Goal: Transaction & Acquisition: Purchase product/service

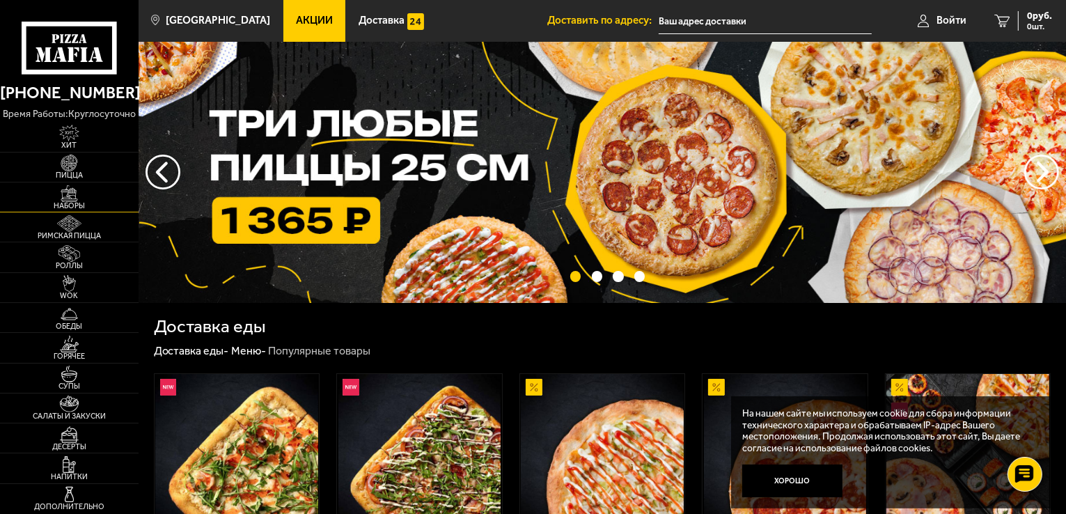
click at [69, 196] on img at bounding box center [69, 193] width 42 height 17
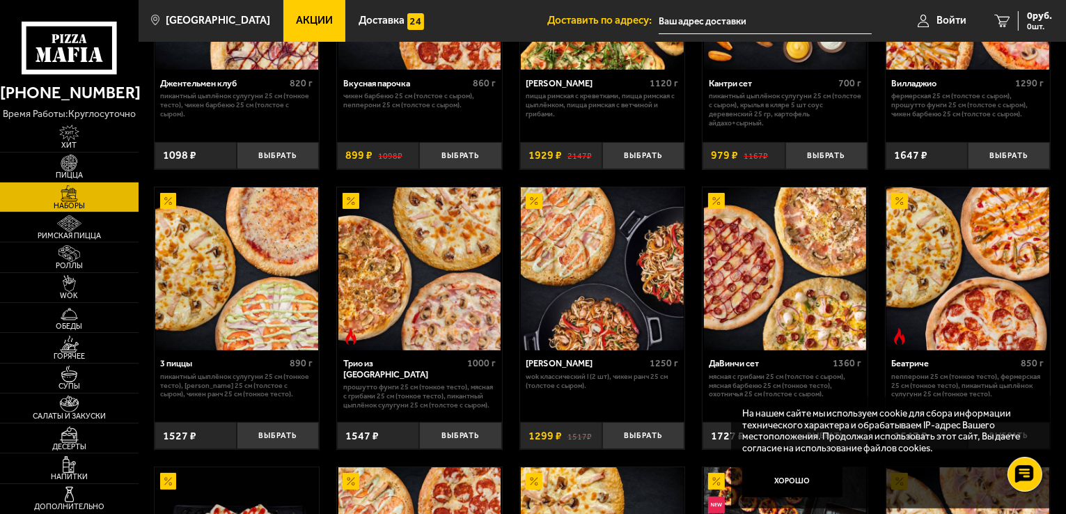
scroll to position [209, 0]
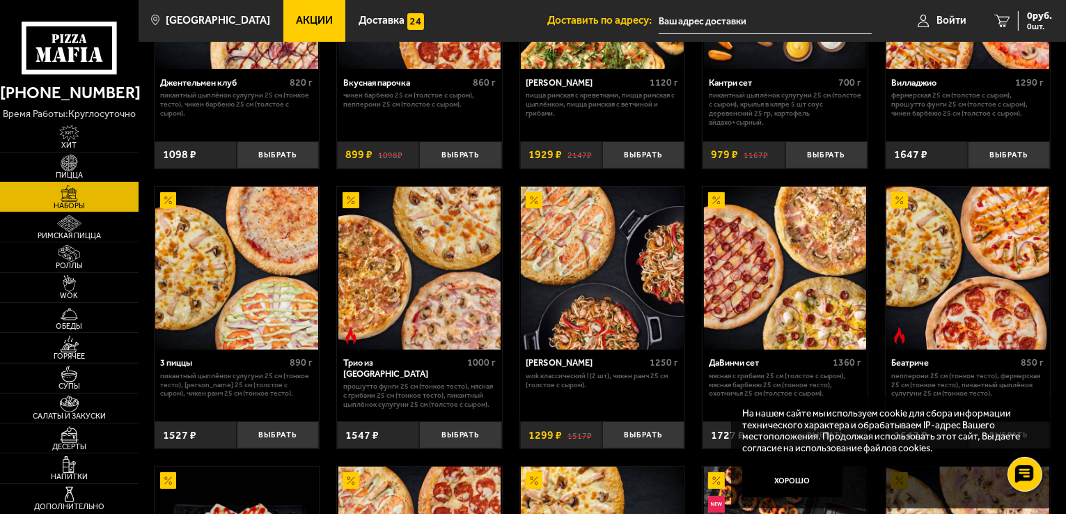
click at [75, 164] on img at bounding box center [69, 163] width 42 height 17
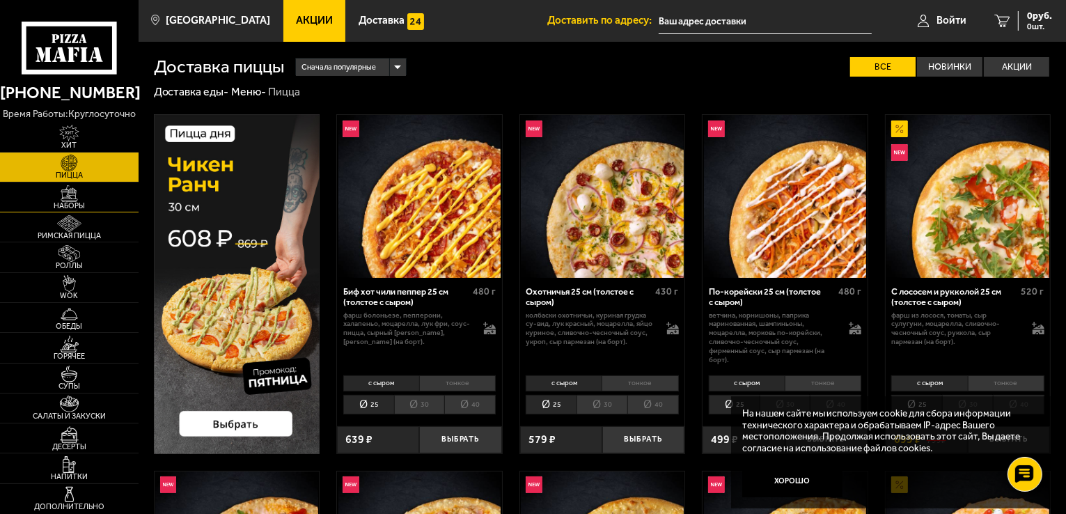
click at [75, 193] on img at bounding box center [69, 193] width 42 height 17
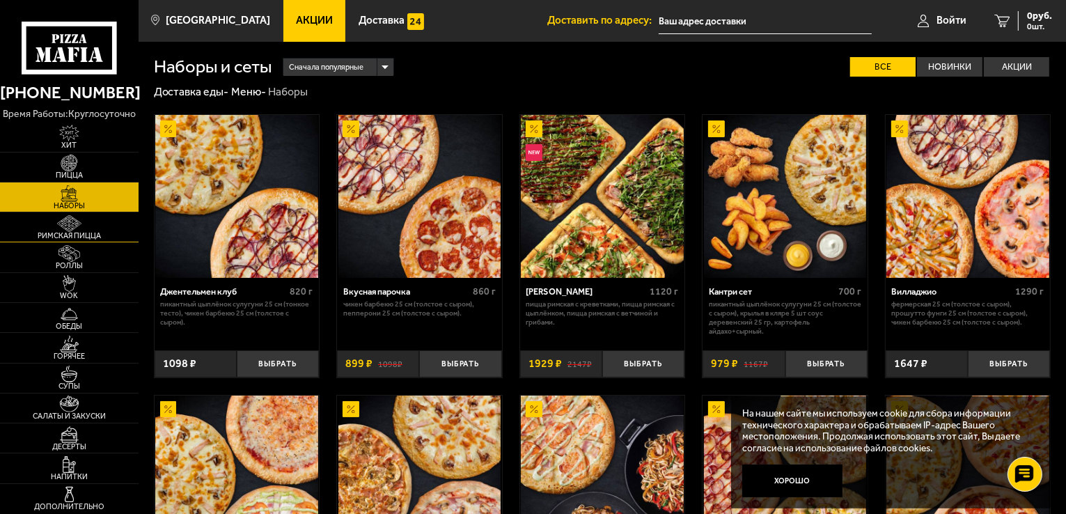
click at [72, 222] on img at bounding box center [69, 223] width 42 height 17
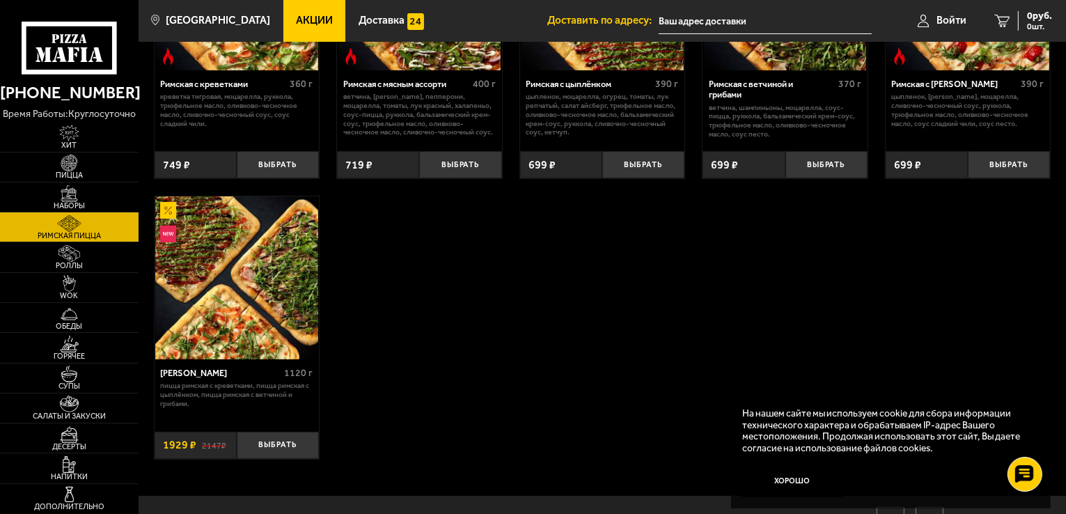
scroll to position [208, 0]
click at [287, 444] on button "Выбрать" at bounding box center [278, 444] width 82 height 27
click at [75, 195] on img at bounding box center [69, 193] width 42 height 17
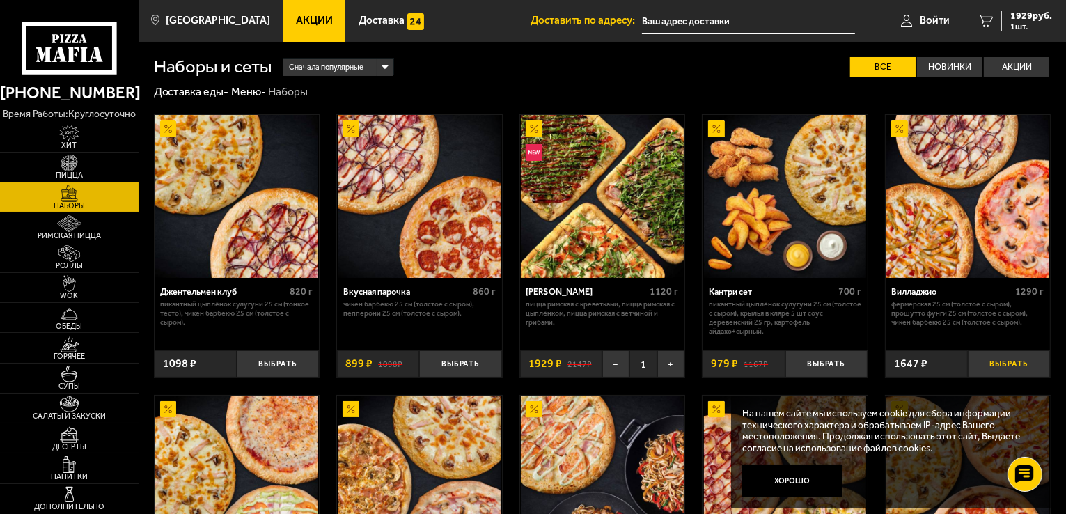
click at [1012, 366] on button "Выбрать" at bounding box center [1009, 363] width 82 height 27
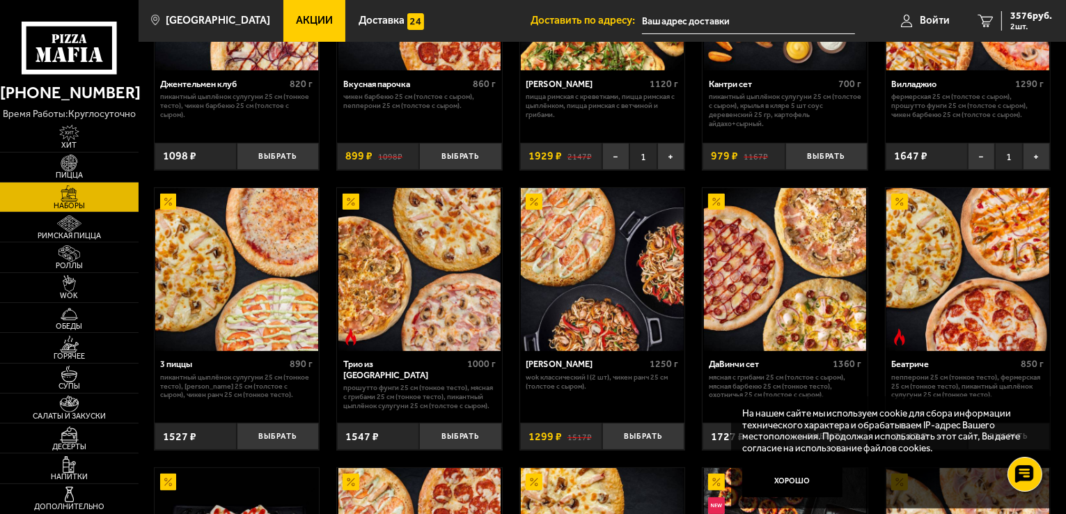
scroll to position [208, 0]
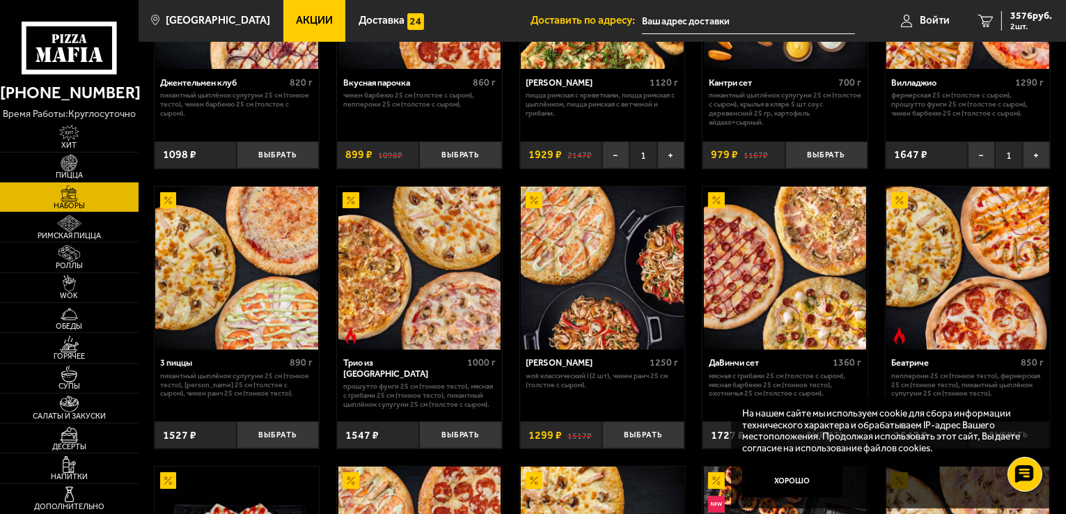
scroll to position [209, 0]
click at [454, 436] on button "Выбрать" at bounding box center [460, 434] width 82 height 27
click at [1016, 22] on span "3 шт." at bounding box center [1032, 26] width 42 height 8
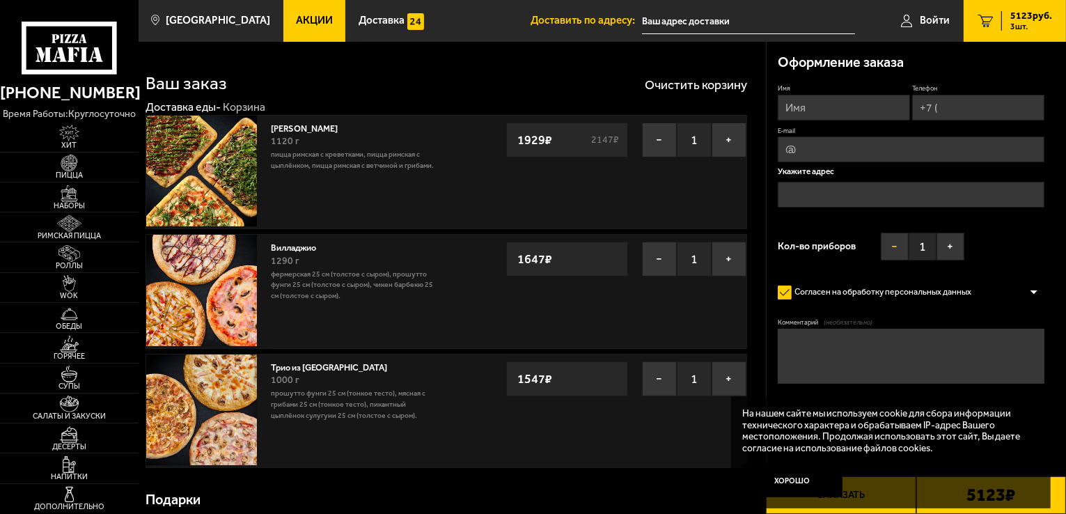
click at [897, 249] on button "−" at bounding box center [895, 247] width 28 height 28
click at [805, 101] on input "Имя" at bounding box center [844, 108] width 132 height 26
type input "Сергей Азин"
type input "+7 (921) 362-45-70"
type input "mailbox_serg@mail.ru"
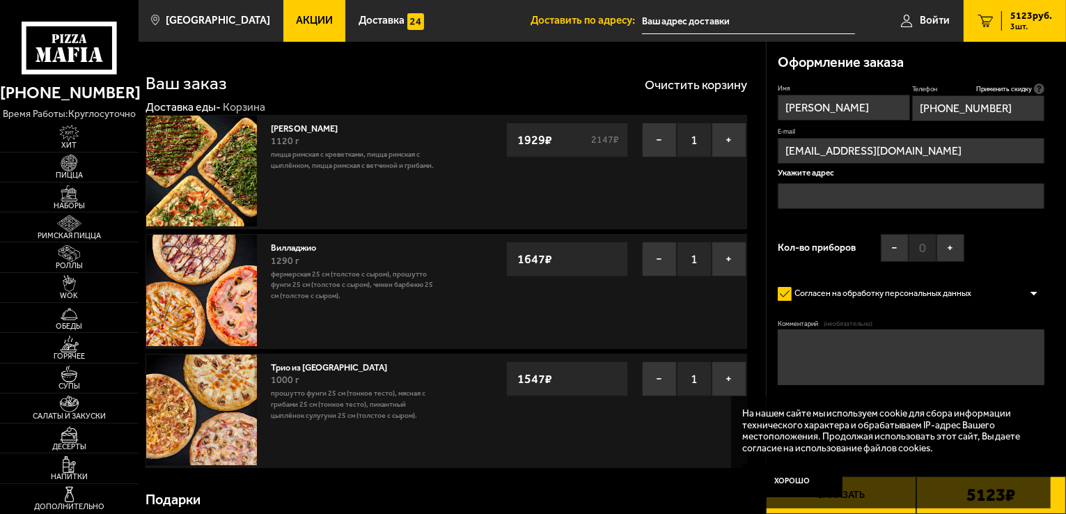
click at [819, 196] on input "text" at bounding box center [911, 196] width 267 height 26
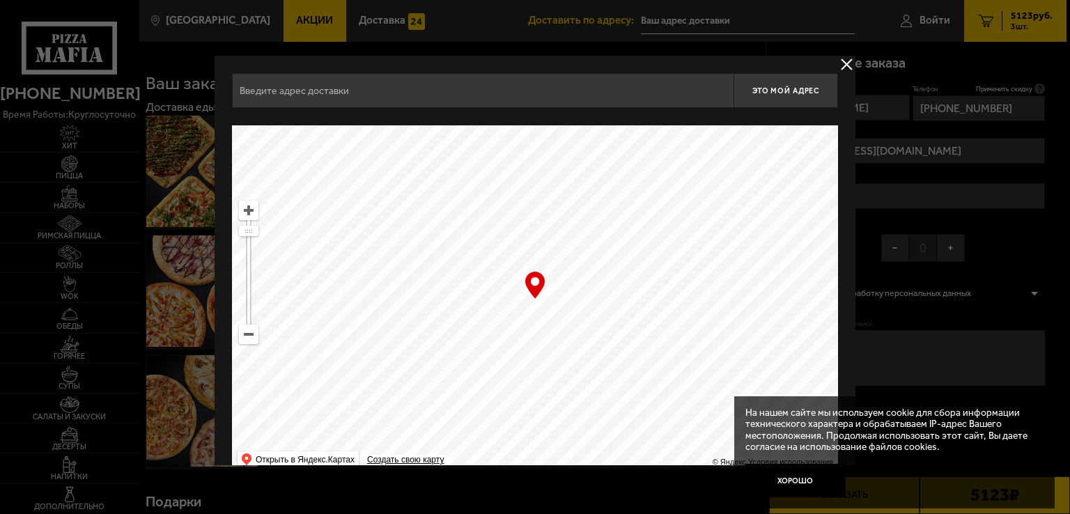
click at [431, 93] on input "text" at bounding box center [482, 90] width 501 height 35
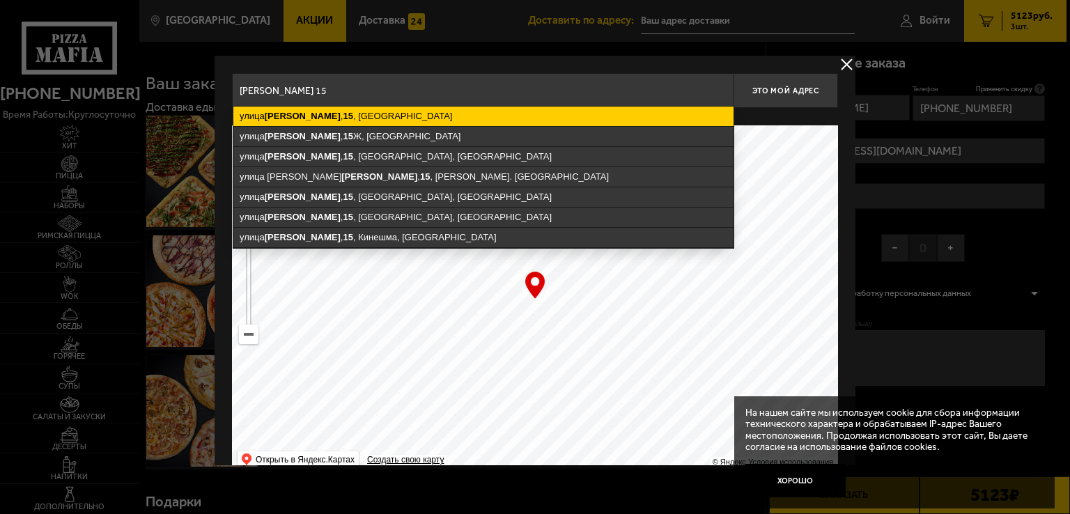
click at [391, 118] on ymaps "улица Решетникова , 15 , Санкт-Петербург" at bounding box center [483, 117] width 500 height 20
type input "Санкт-Петербург, улица Решетникова, 15"
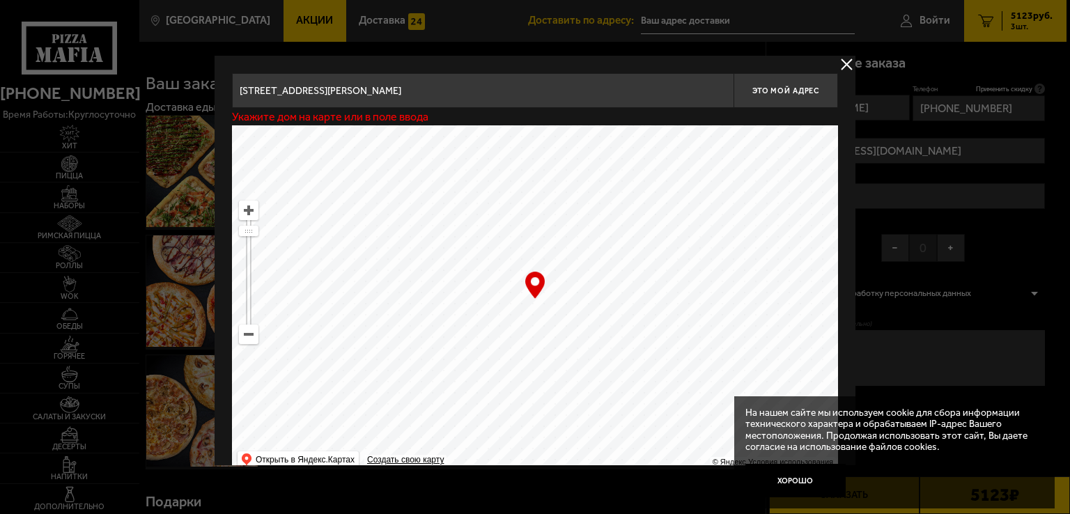
type input "улица Решетникова, 15"
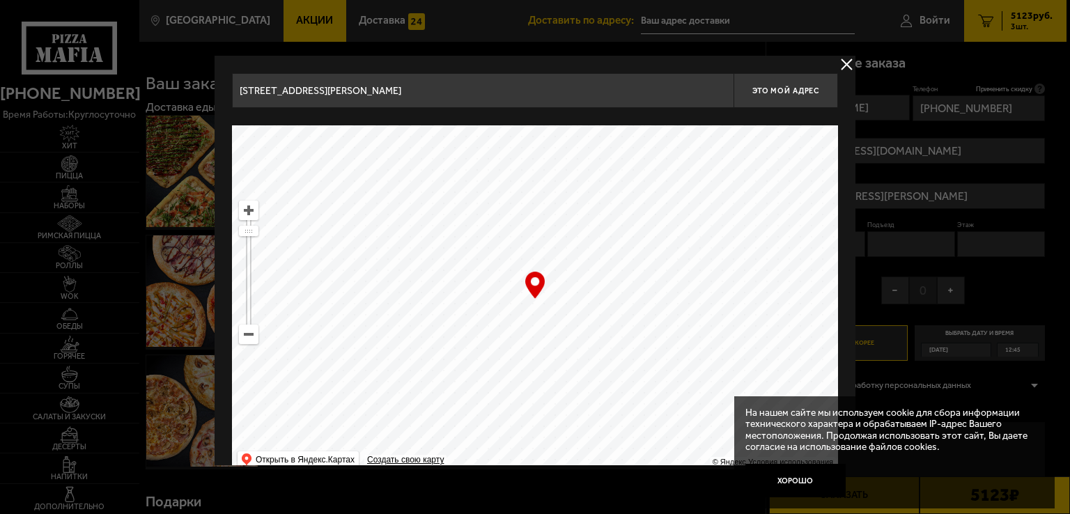
drag, startPoint x: 553, startPoint y: 347, endPoint x: 543, endPoint y: 311, distance: 37.5
click at [543, 311] on ymaps at bounding box center [535, 299] width 606 height 348
type input "улица Решетникова, 15"
click at [249, 211] on ymaps at bounding box center [249, 210] width 18 height 18
click at [248, 209] on ymaps at bounding box center [249, 210] width 18 height 18
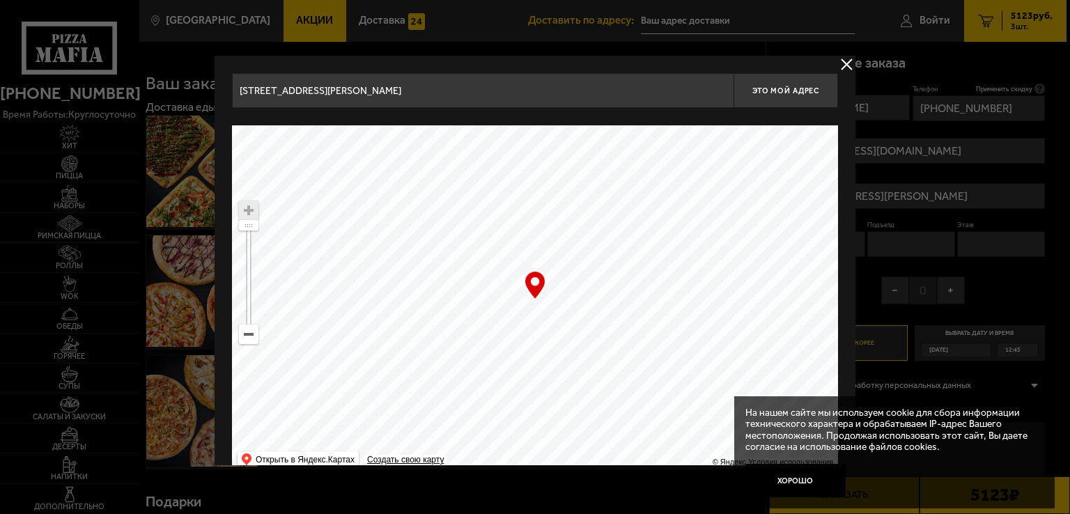
drag, startPoint x: 573, startPoint y: 343, endPoint x: 569, endPoint y: 334, distance: 10.0
click at [569, 334] on ymaps at bounding box center [535, 299] width 606 height 348
click at [786, 480] on button "Хорошо" at bounding box center [795, 480] width 100 height 33
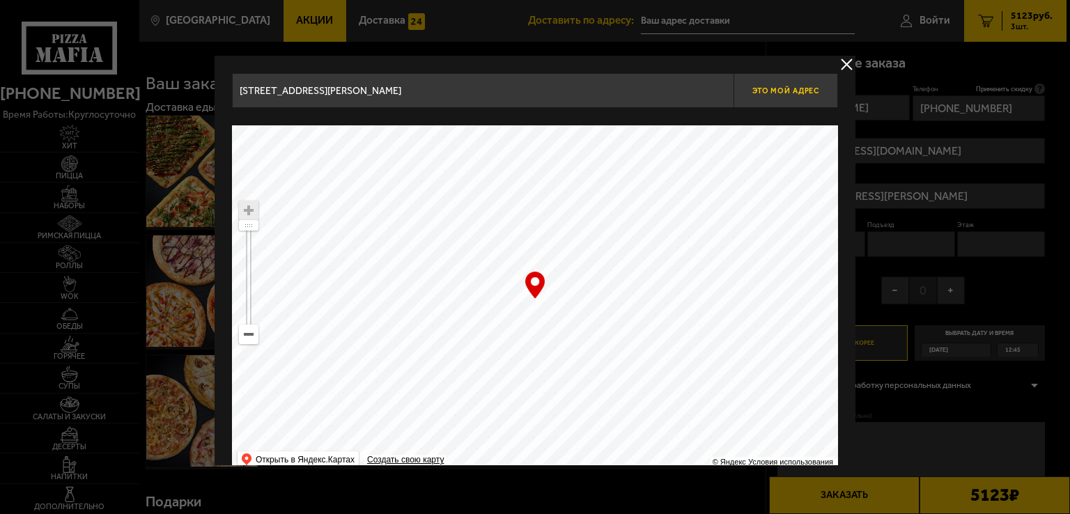
click at [796, 95] on button "Это мой адрес" at bounding box center [785, 90] width 104 height 35
type input "улица Решетникова, 15"
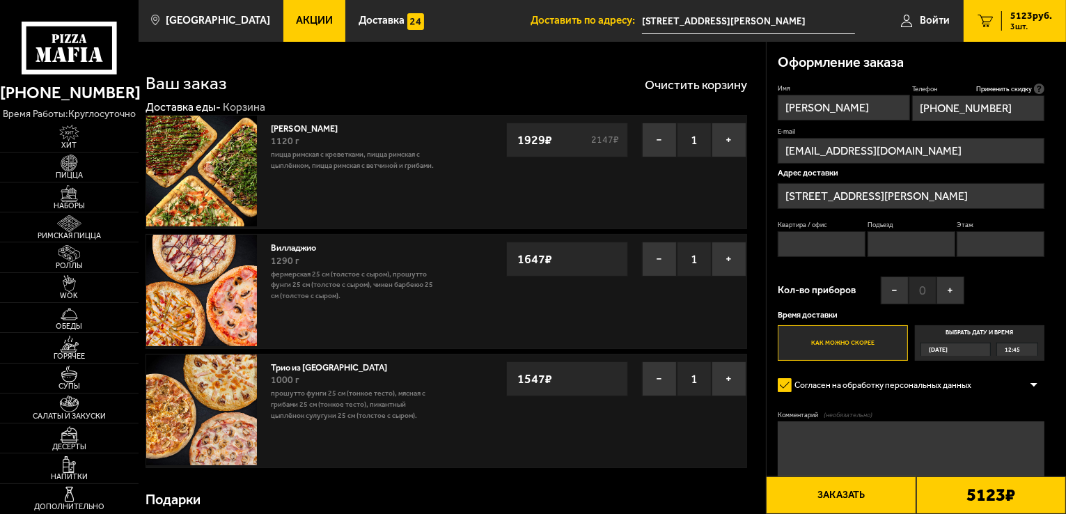
click at [788, 242] on input "Квартира / офис" at bounding box center [822, 244] width 88 height 26
type input "450"
click at [975, 332] on label "Выбрать дату и время Сегодня 12:45" at bounding box center [980, 343] width 130 height 36
click at [0, 0] on input "Выбрать дату и время Сегодня 12:45" at bounding box center [0, 0] width 0 height 0
click at [980, 349] on div "Сегодня" at bounding box center [950, 349] width 59 height 13
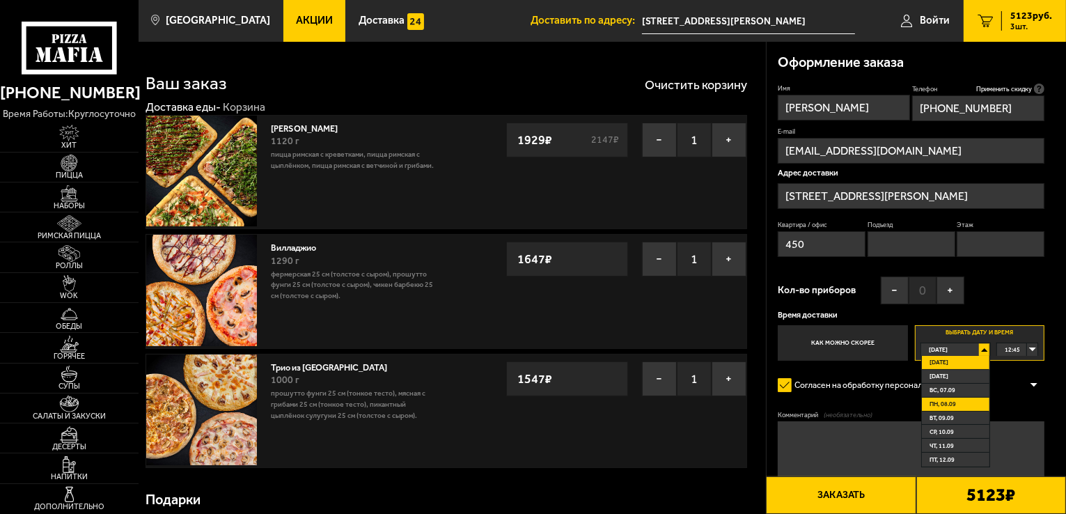
click at [959, 399] on li "пн, 08.09" at bounding box center [956, 405] width 68 height 14
click at [1029, 348] on div "00:00" at bounding box center [1017, 349] width 40 height 13
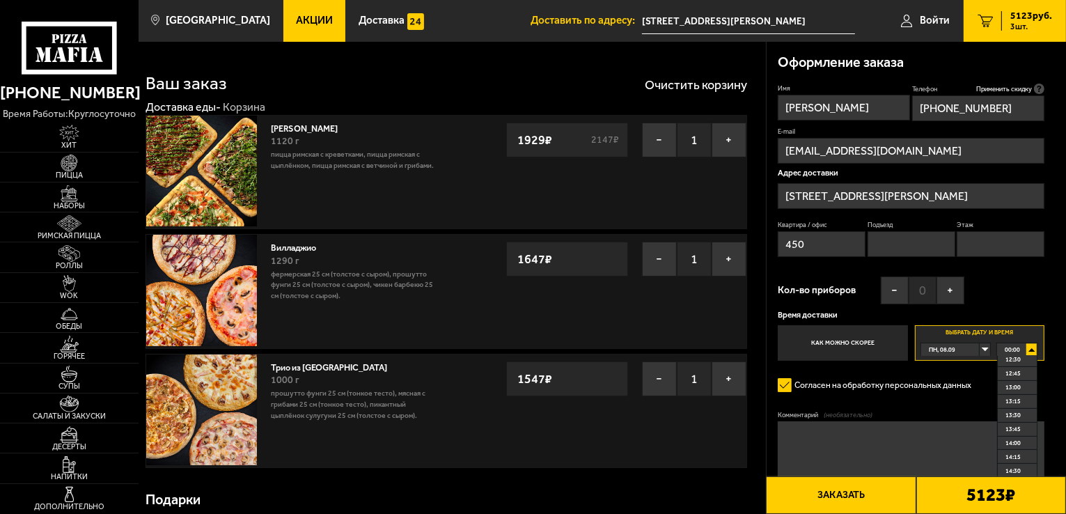
scroll to position [696, 0]
click at [1034, 348] on div "00:00" at bounding box center [1017, 349] width 40 height 13
click at [1029, 350] on div "00:00" at bounding box center [1017, 349] width 40 height 13
click at [1018, 403] on span "12:00" at bounding box center [1013, 402] width 15 height 13
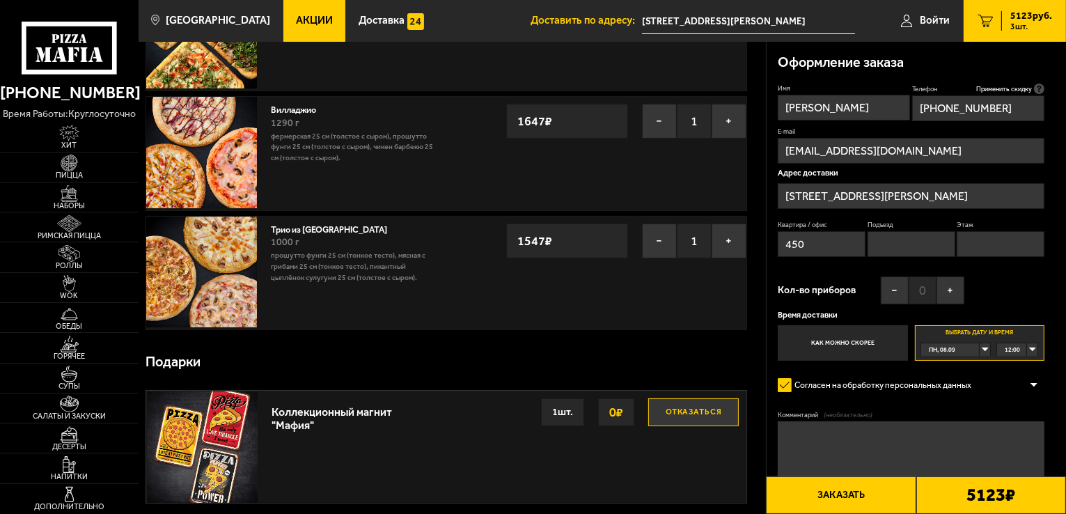
scroll to position [139, 0]
click at [872, 441] on textarea "Комментарий (необязательно)" at bounding box center [911, 449] width 267 height 56
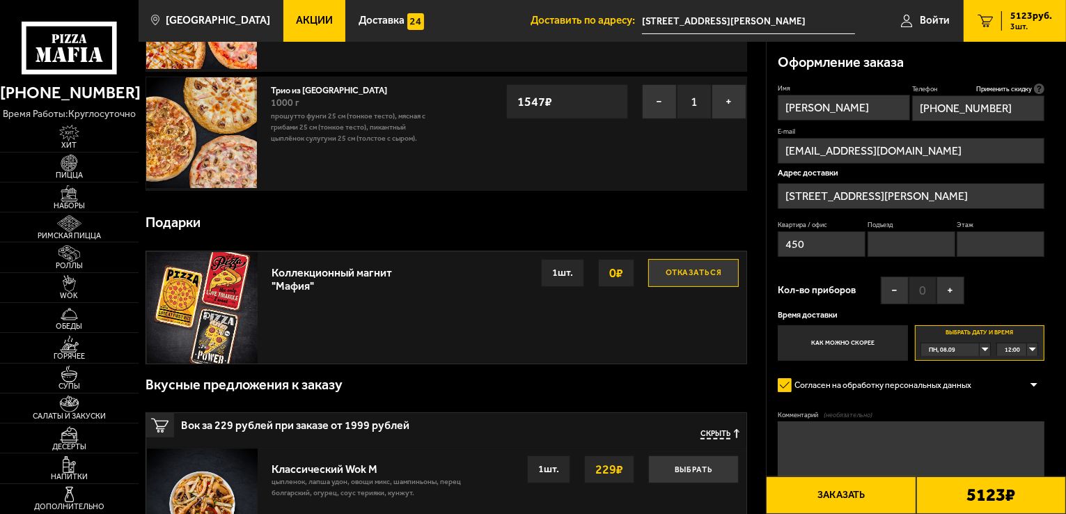
scroll to position [278, 0]
type textarea "н"
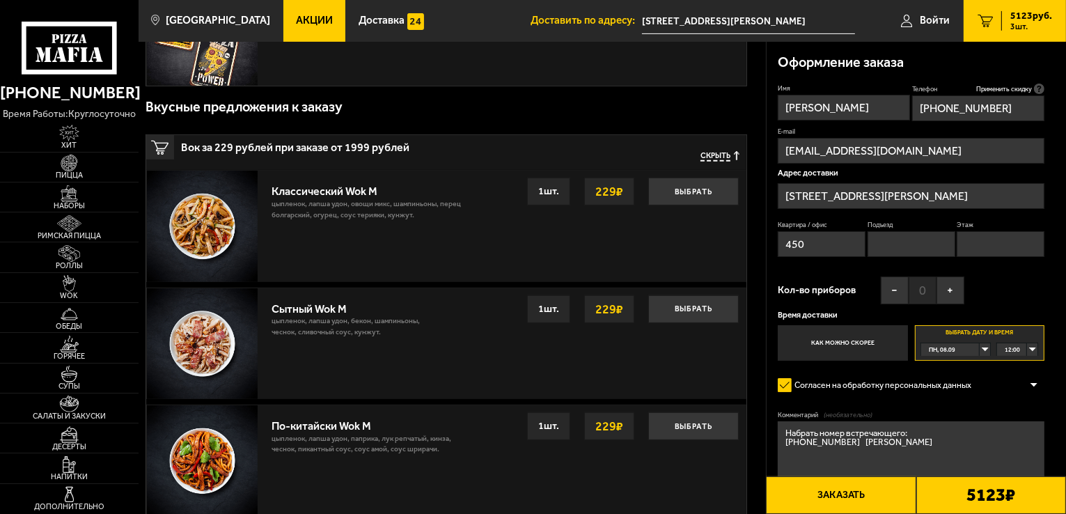
scroll to position [556, 0]
type textarea "Набрать номер встречающего: +7 911 227 79 11 Алексей"
click at [829, 494] on button "Заказать" at bounding box center [841, 495] width 150 height 38
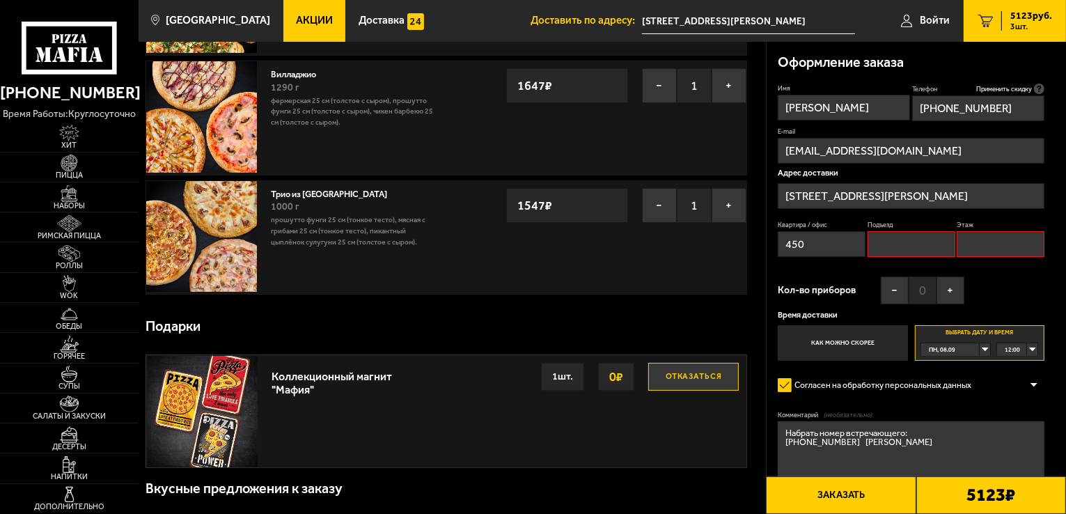
scroll to position [118, 0]
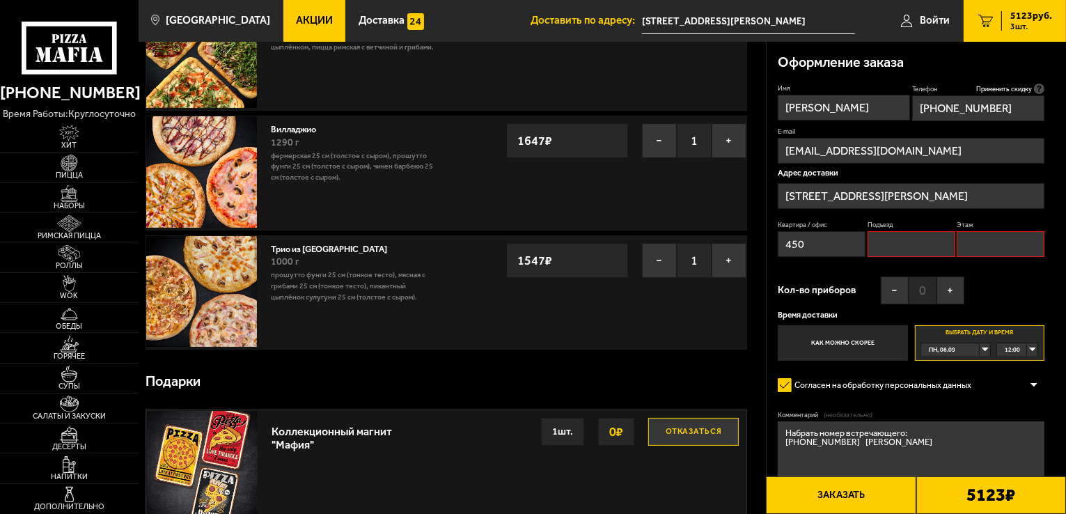
click at [907, 247] on input "Подъезд" at bounding box center [912, 244] width 88 height 26
type input "1"
click at [977, 242] on input "Этаж" at bounding box center [1001, 244] width 88 height 26
type input "4"
click at [867, 493] on button "Заказать" at bounding box center [841, 495] width 150 height 38
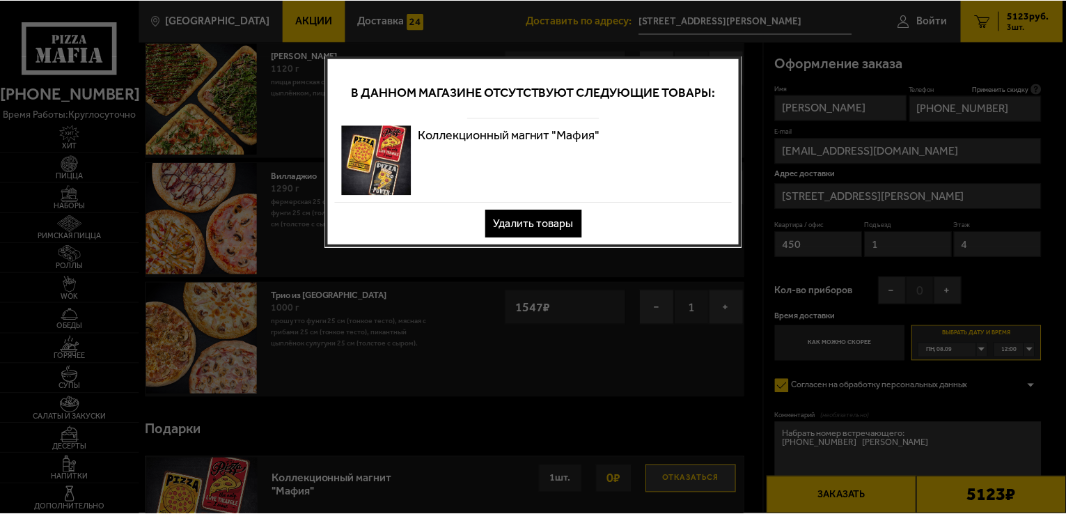
scroll to position [0, 0]
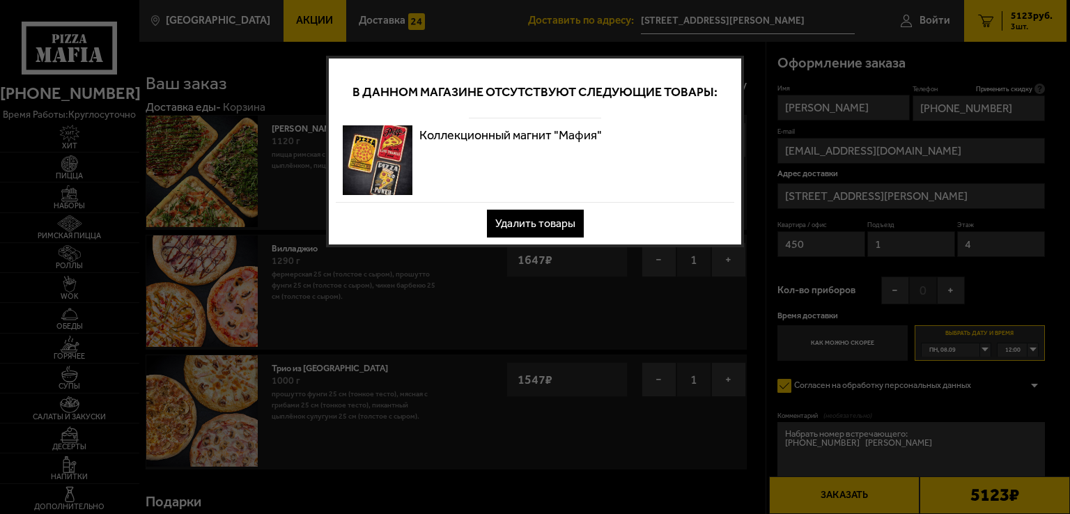
click at [524, 222] on button "Удалить товары" at bounding box center [535, 224] width 97 height 28
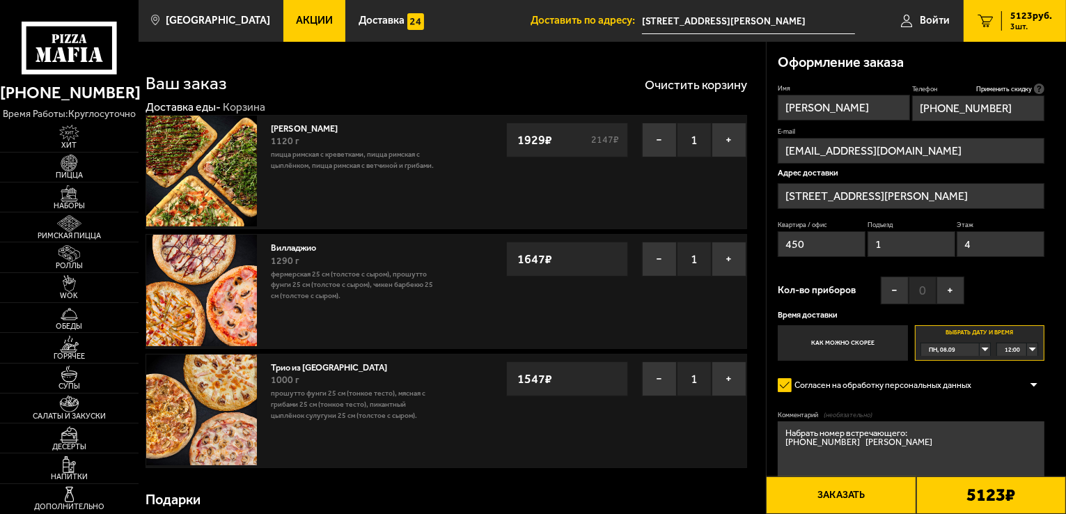
click at [839, 491] on button "Заказать" at bounding box center [841, 495] width 150 height 38
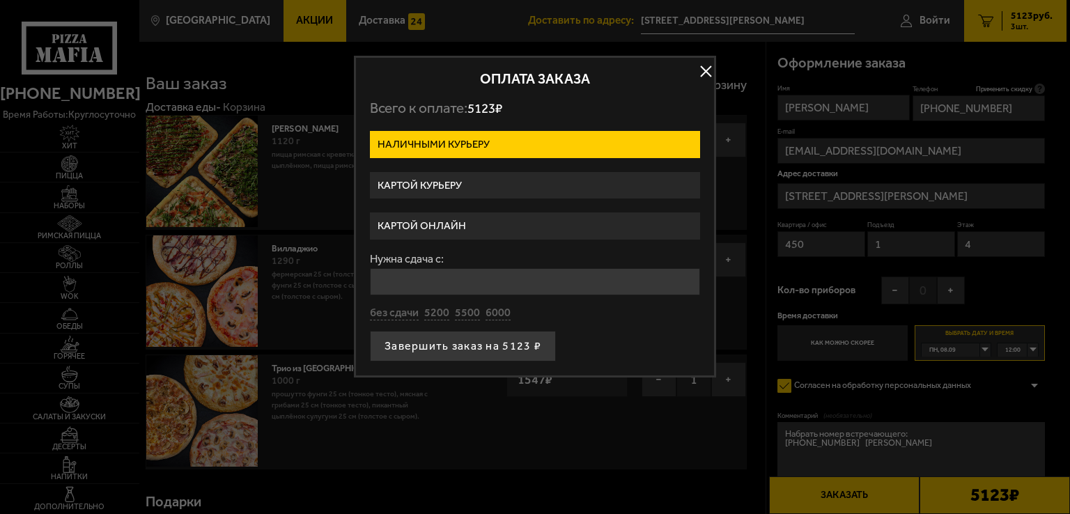
click at [473, 226] on label "Картой онлайн" at bounding box center [535, 225] width 330 height 27
click at [0, 0] on input "Картой онлайн" at bounding box center [0, 0] width 0 height 0
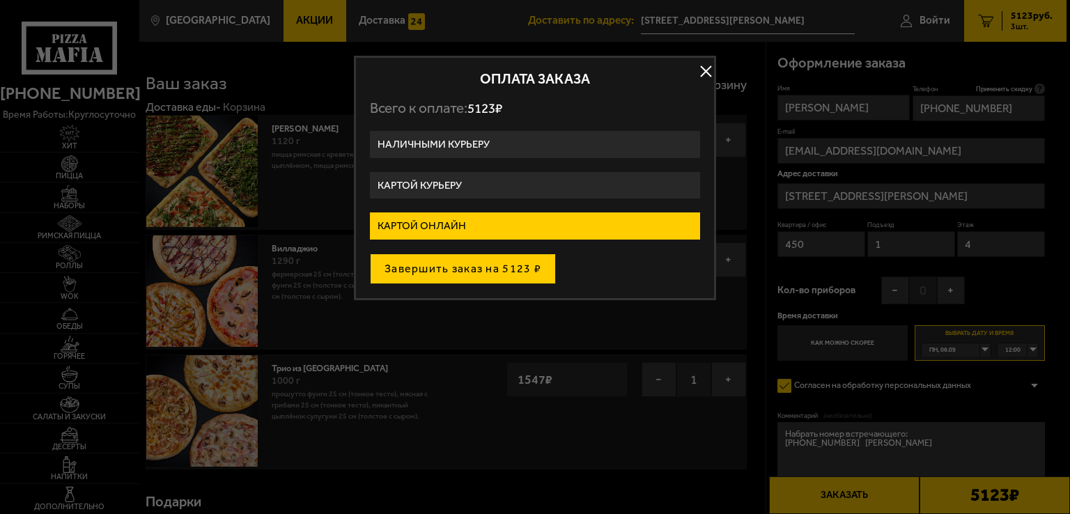
click at [474, 267] on button "Завершить заказ на 5123 ₽" at bounding box center [463, 269] width 186 height 31
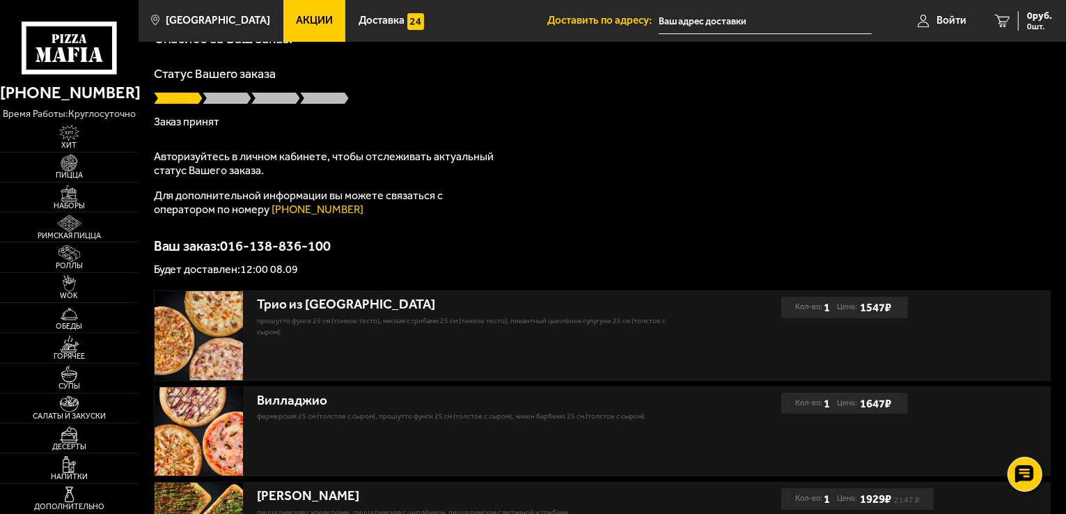
scroll to position [70, 0]
